Goal: Task Accomplishment & Management: Manage account settings

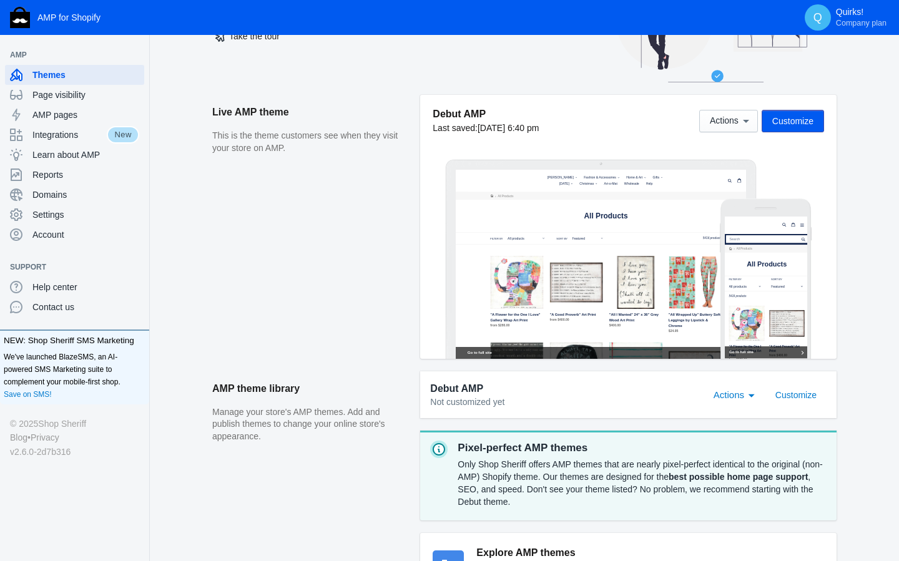
scroll to position [60, 0]
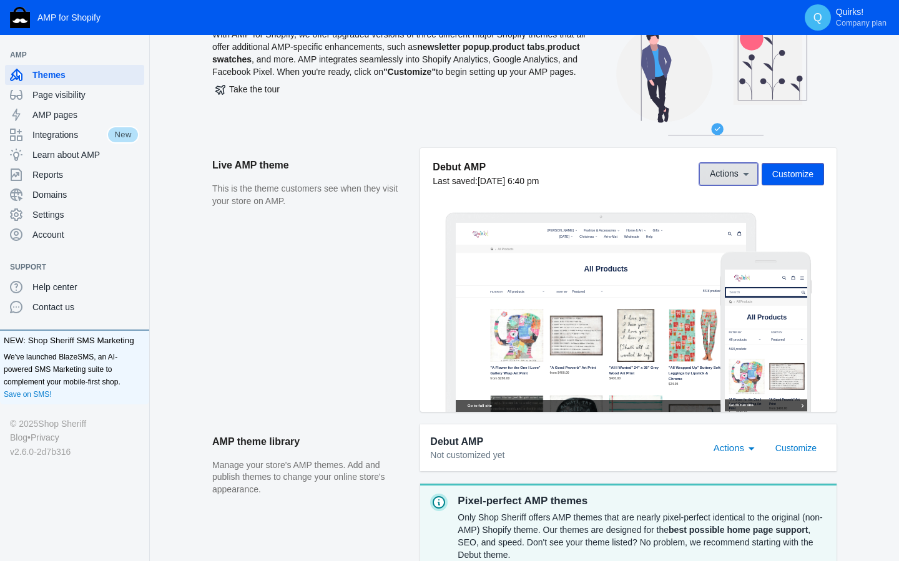
click at [744, 178] on icon at bounding box center [745, 174] width 12 height 12
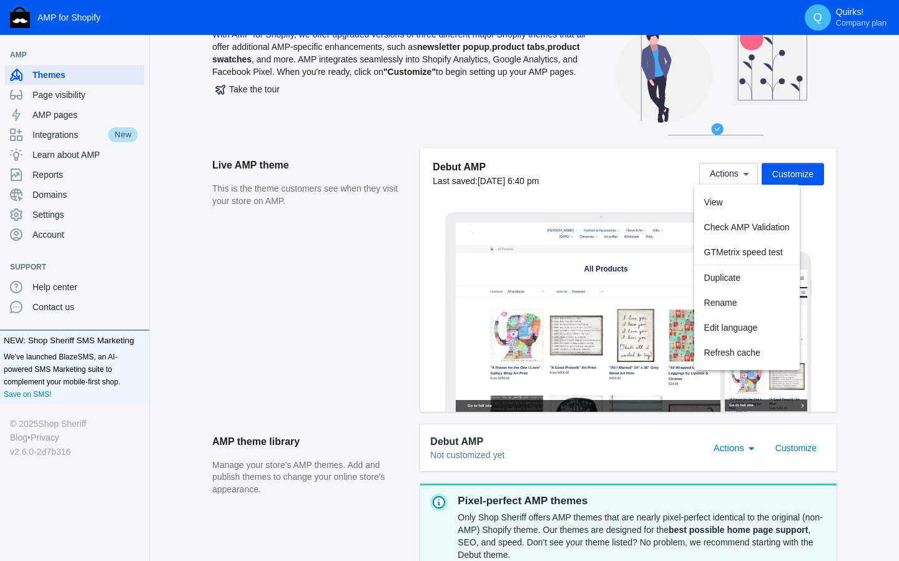
click at [793, 169] on div at bounding box center [449, 280] width 899 height 561
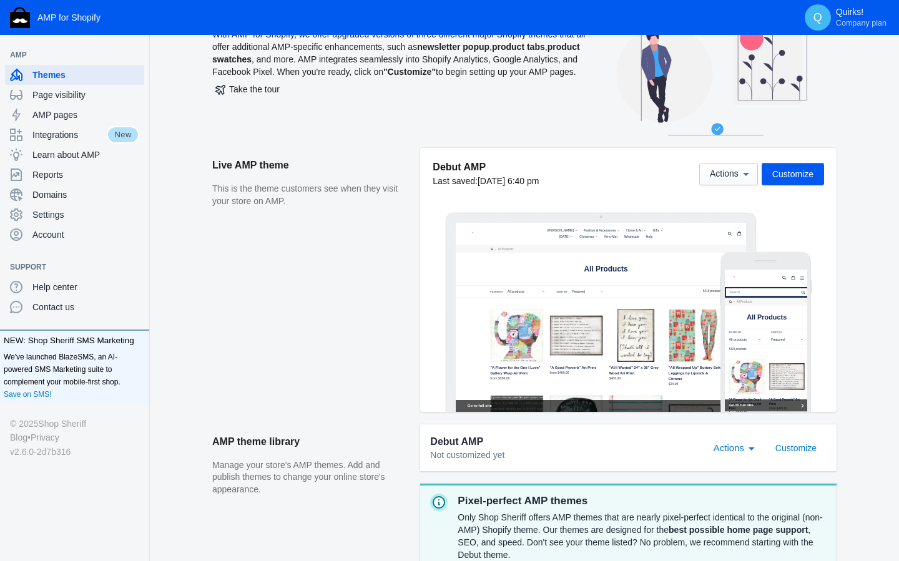
click at [811, 175] on span "Customize" at bounding box center [792, 174] width 41 height 10
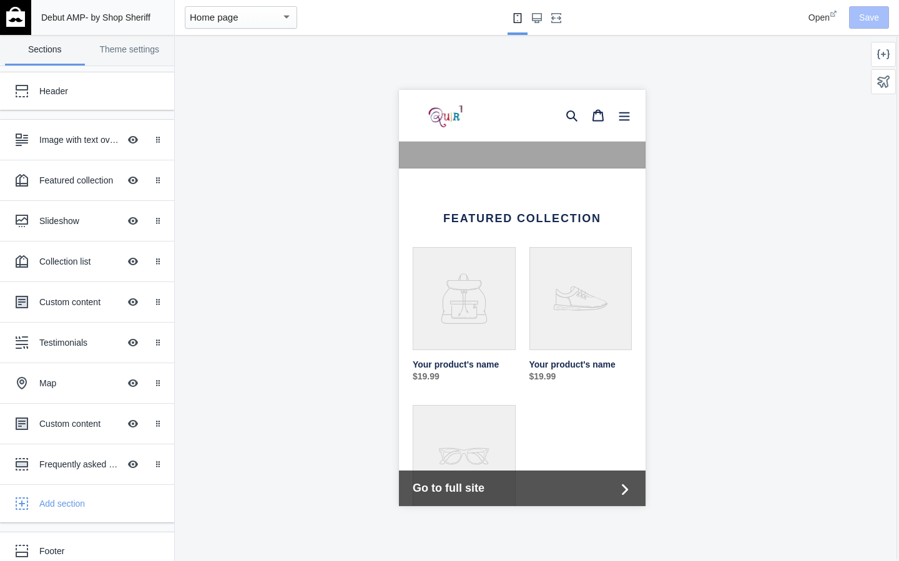
scroll to position [0, 219]
click at [133, 49] on link "Theme settings" at bounding box center [130, 50] width 80 height 31
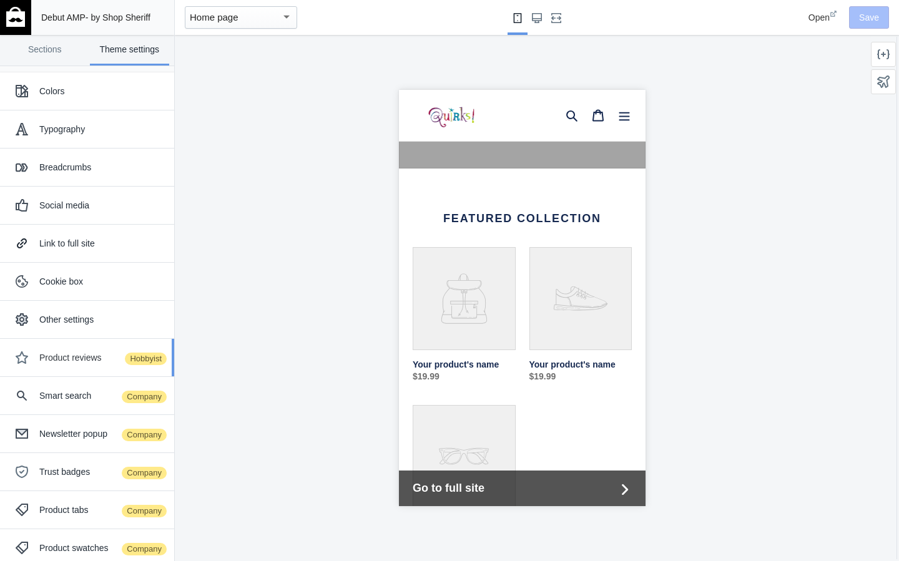
scroll to position [0, 0]
click at [19, 19] on img at bounding box center [15, 17] width 19 height 20
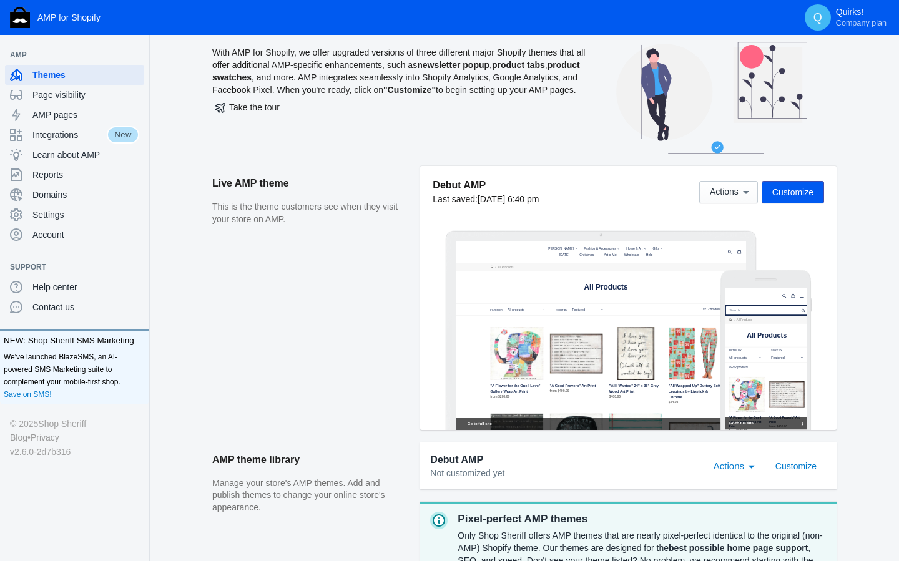
scroll to position [44, 0]
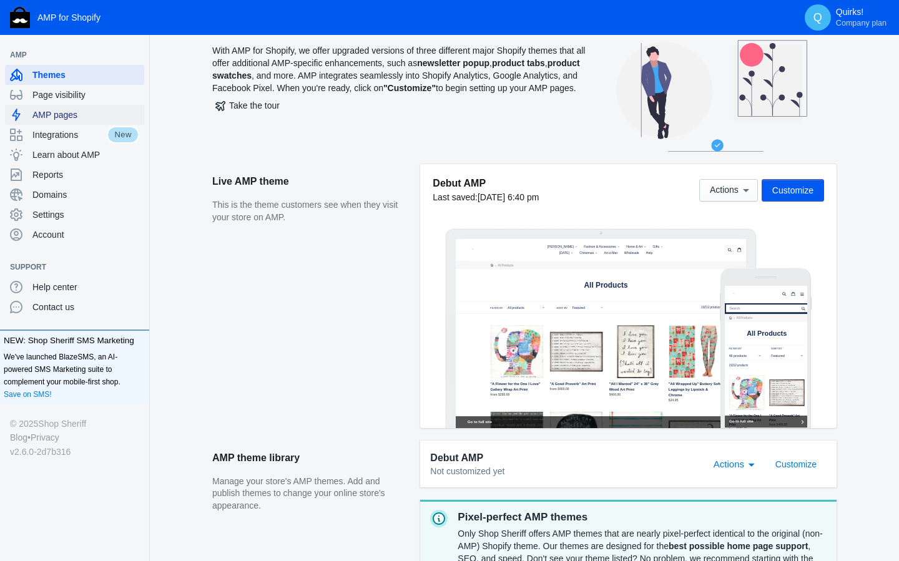
click at [50, 110] on span "AMP pages" at bounding box center [85, 115] width 107 height 12
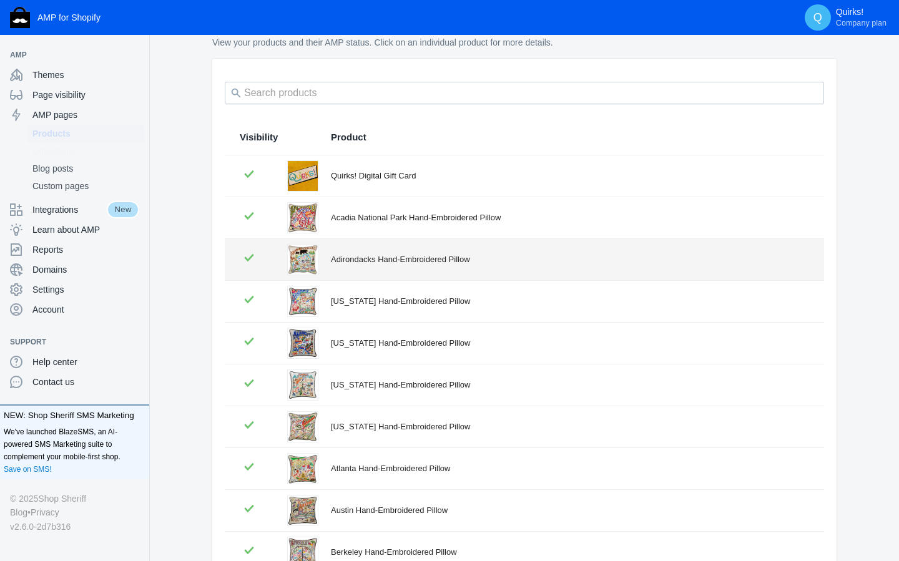
scroll to position [53, 0]
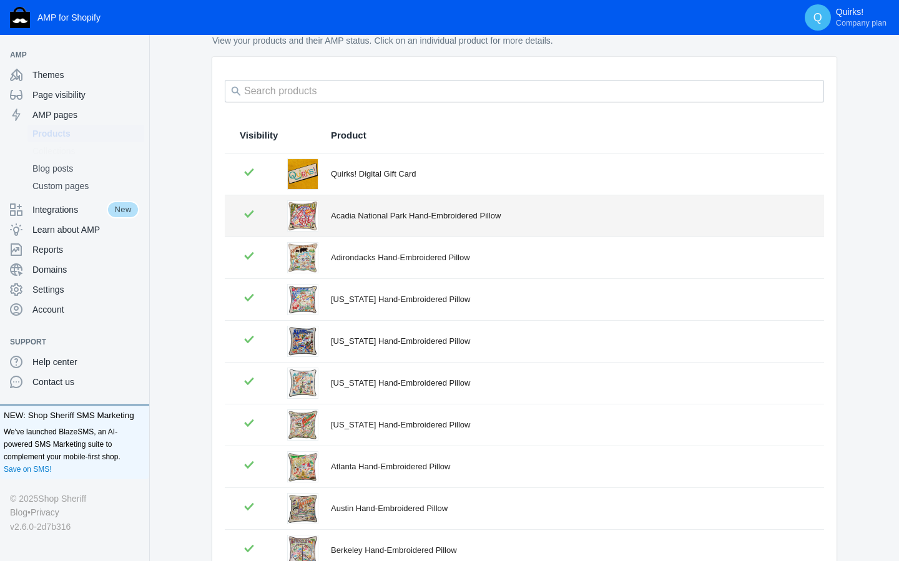
click at [444, 215] on div "Acadia National Park Hand-Embroidered Pillow" at bounding box center [570, 216] width 478 height 12
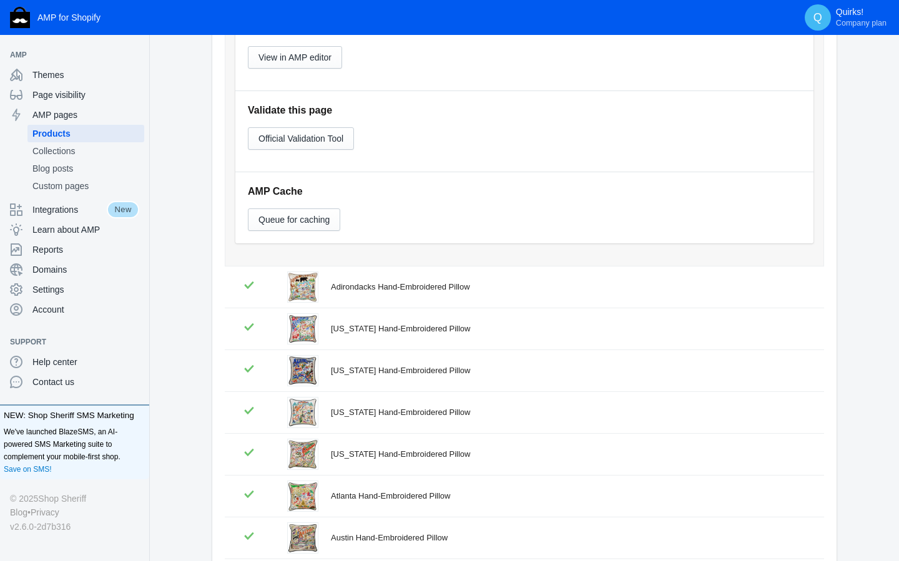
scroll to position [532, 0]
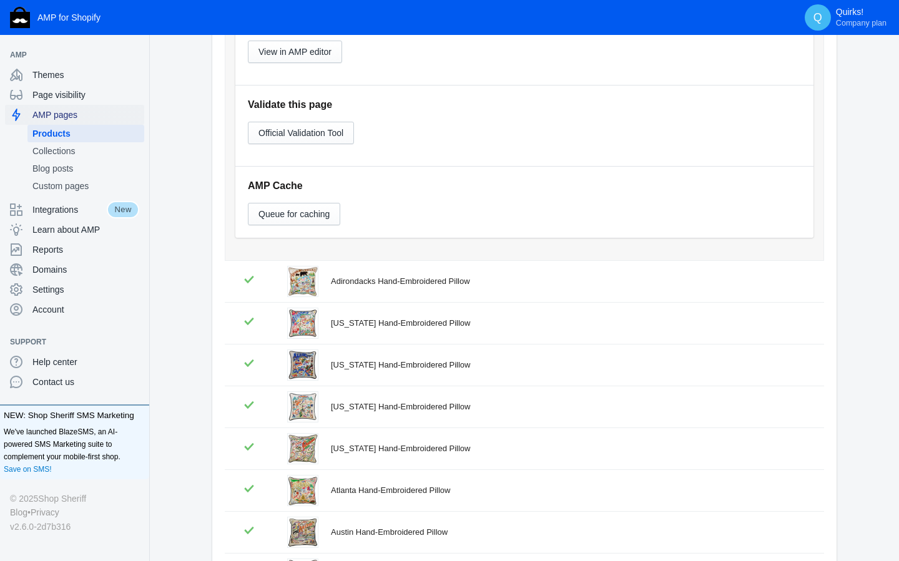
click at [61, 110] on span "AMP pages" at bounding box center [85, 115] width 107 height 12
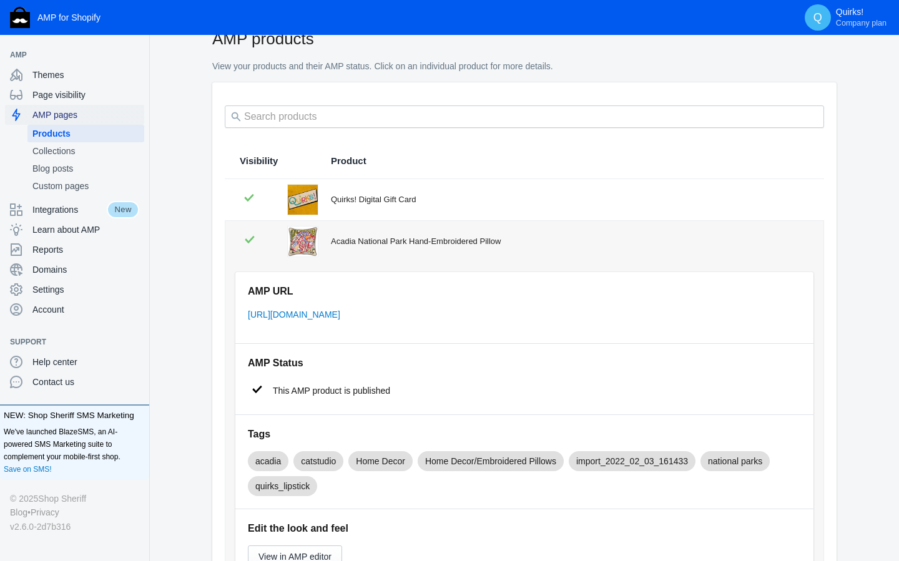
scroll to position [29, 0]
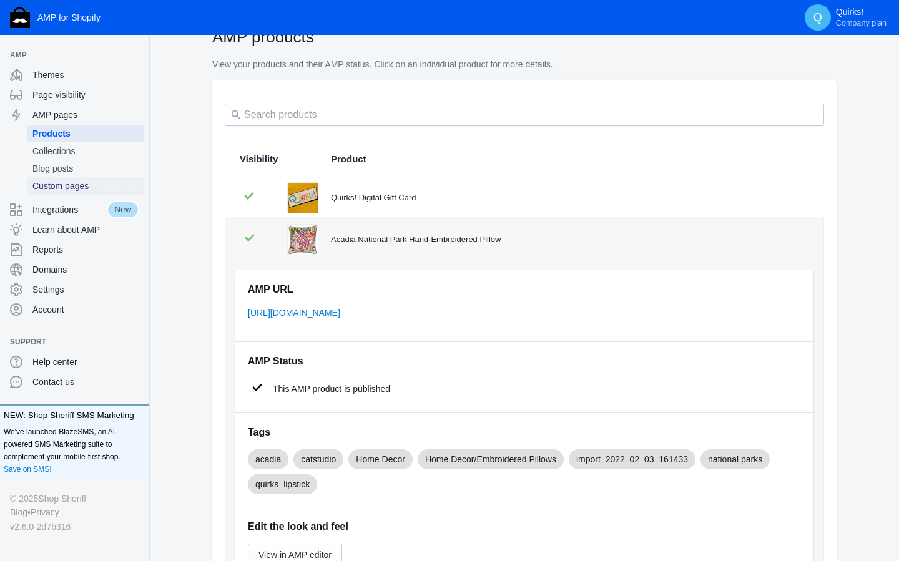
click at [62, 190] on span "Custom pages" at bounding box center [85, 186] width 107 height 12
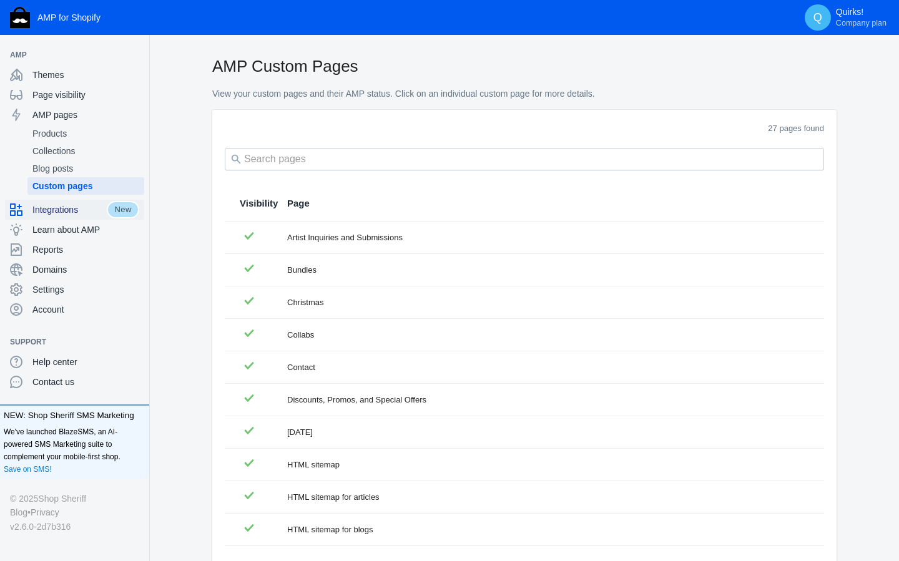
click at [62, 217] on div "Integrations" at bounding box center [58, 210] width 97 height 20
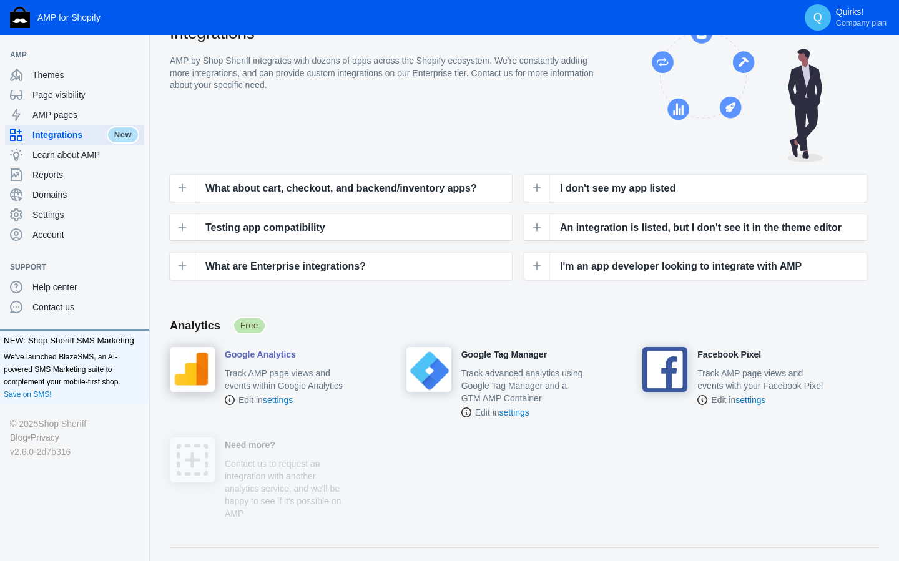
scroll to position [36, 0]
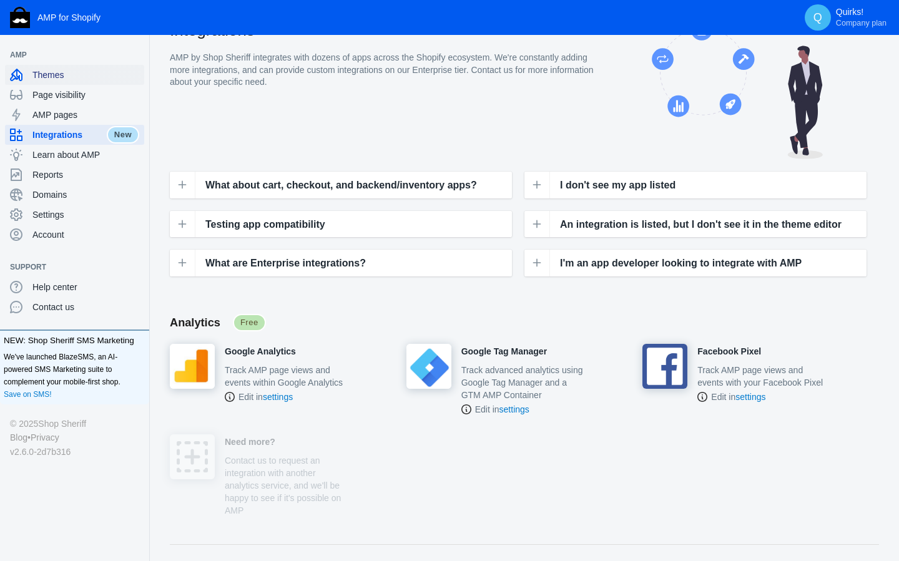
click at [51, 72] on span "Themes" at bounding box center [85, 75] width 107 height 12
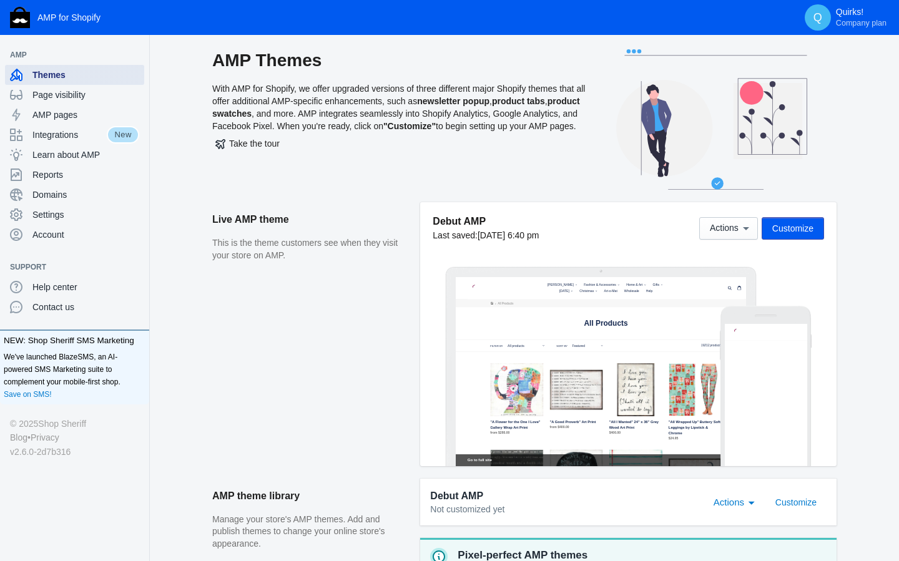
scroll to position [10, 0]
